Goal: Information Seeking & Learning: Check status

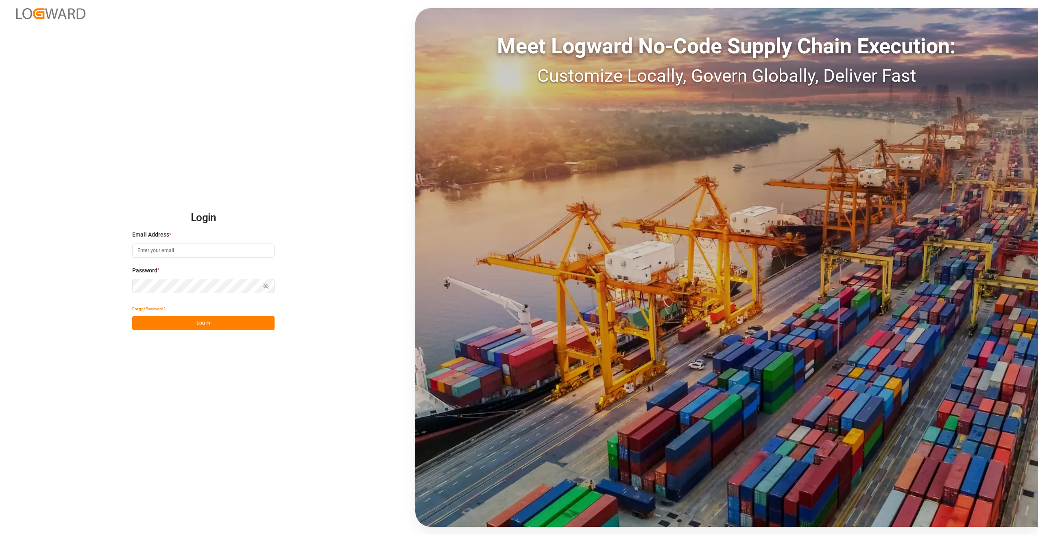
type input "[PERSON_NAME][EMAIL_ADDRESS][PERSON_NAME][DOMAIN_NAME]"
click at [188, 327] on button "Log In" at bounding box center [203, 323] width 142 height 14
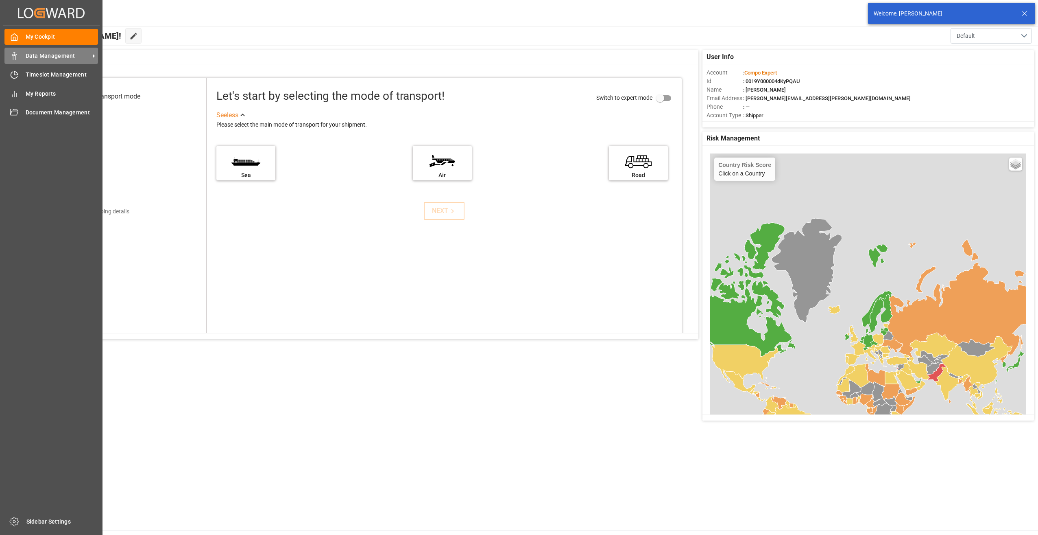
click at [37, 56] on span "Data Management" at bounding box center [58, 56] width 64 height 9
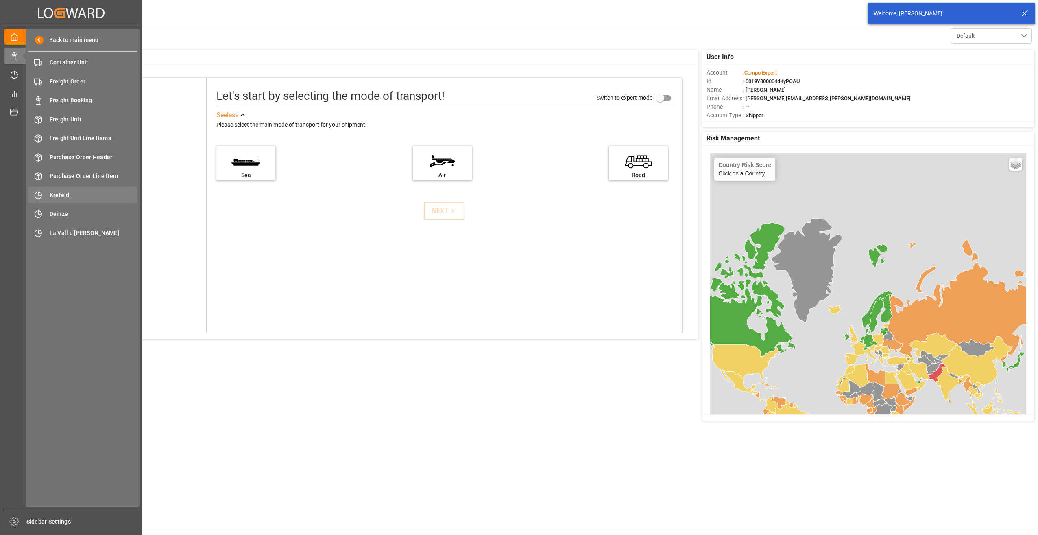
click at [62, 188] on div "Krefeld Krefeld" at bounding box center [82, 195] width 108 height 16
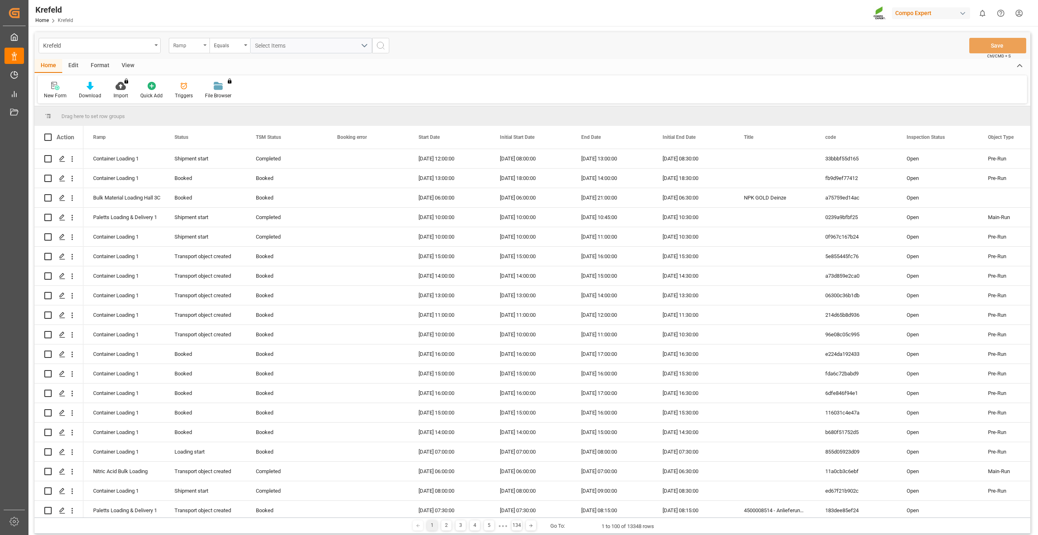
click at [205, 45] on icon "open menu" at bounding box center [204, 45] width 3 height 2
type input "sap"
click at [203, 84] on div "SAP Order Number" at bounding box center [229, 82] width 121 height 17
click at [223, 49] on div "Equals" at bounding box center [228, 44] width 28 height 9
click at [240, 96] on div "Fuzzy search" at bounding box center [270, 100] width 121 height 17
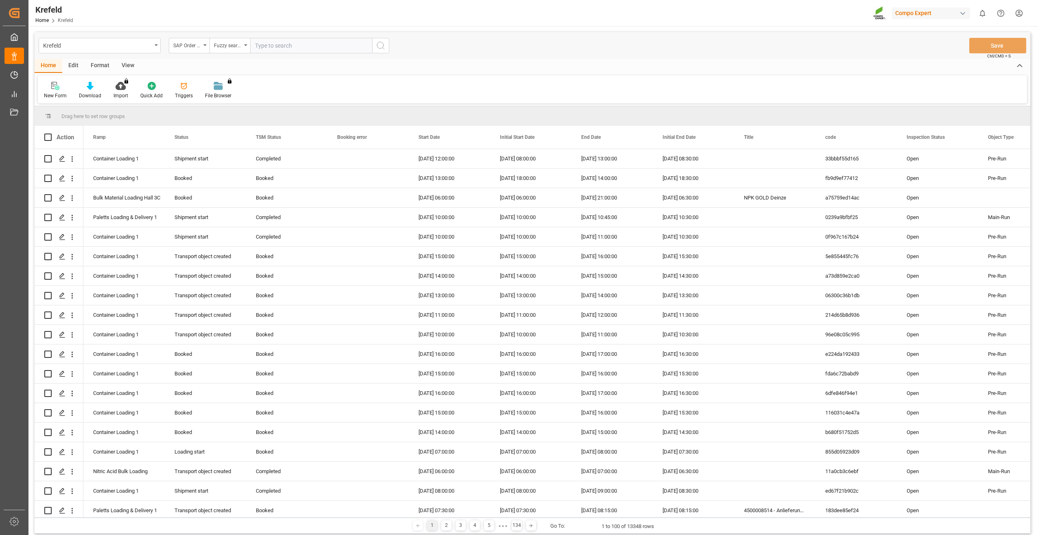
click at [277, 42] on input "text" at bounding box center [311, 45] width 122 height 15
paste input "2000000113"
type input "2000000113"
click at [383, 47] on icon "search button" at bounding box center [381, 46] width 10 height 10
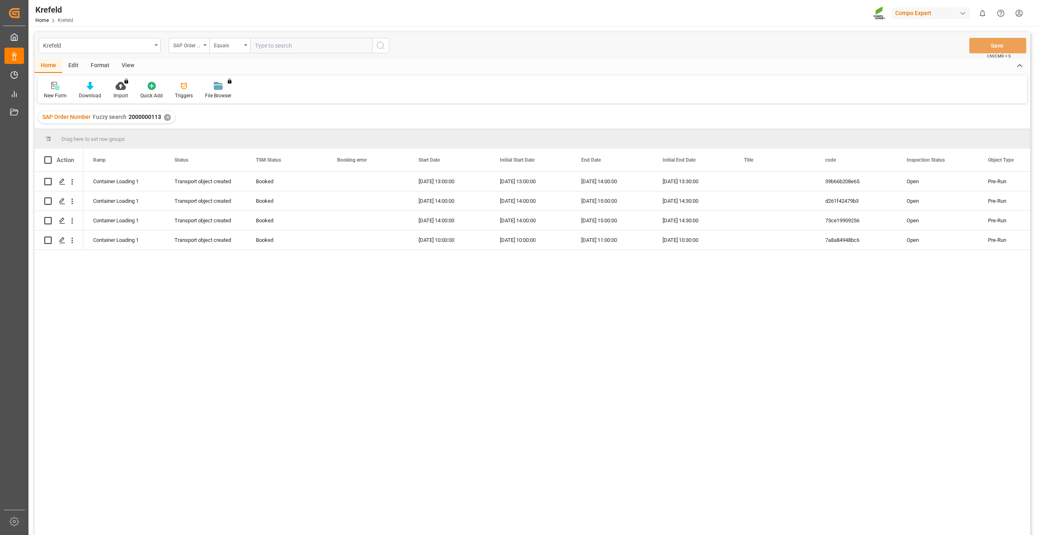
click at [167, 116] on div "✕" at bounding box center [167, 117] width 7 height 7
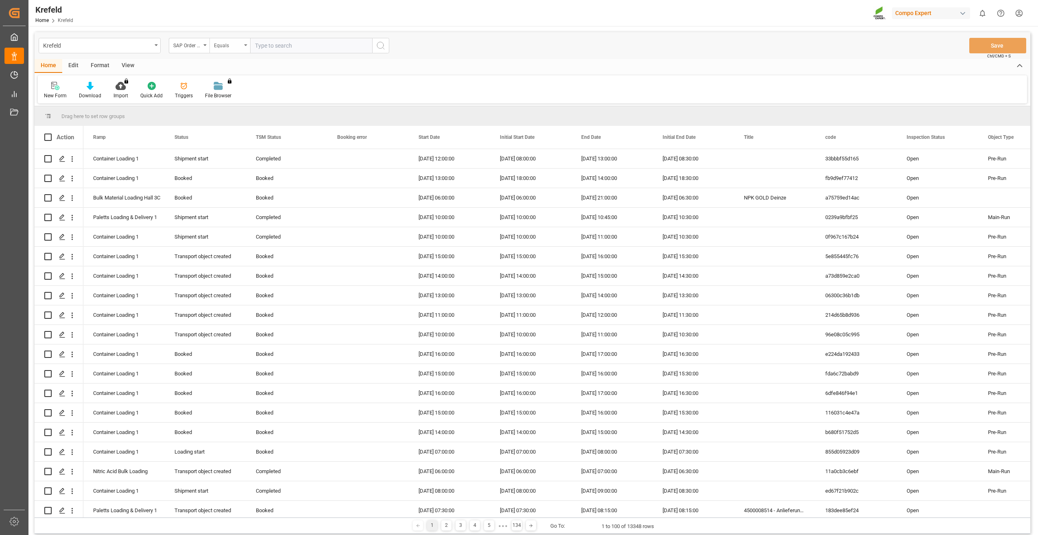
click at [234, 46] on div "Equals" at bounding box center [228, 44] width 28 height 9
click at [245, 98] on div "Fuzzy search" at bounding box center [270, 100] width 121 height 17
click at [275, 43] on input "text" at bounding box center [311, 45] width 122 height 15
paste input "2000000115"
type input "2000000115"
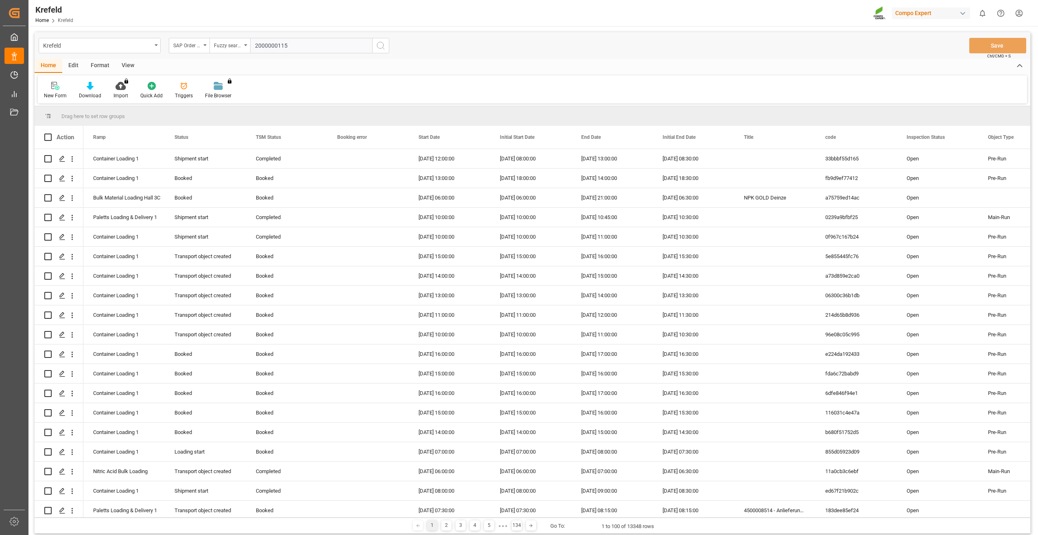
click at [381, 48] on circle "search button" at bounding box center [380, 45] width 7 height 7
